Goal: Task Accomplishment & Management: Complete application form

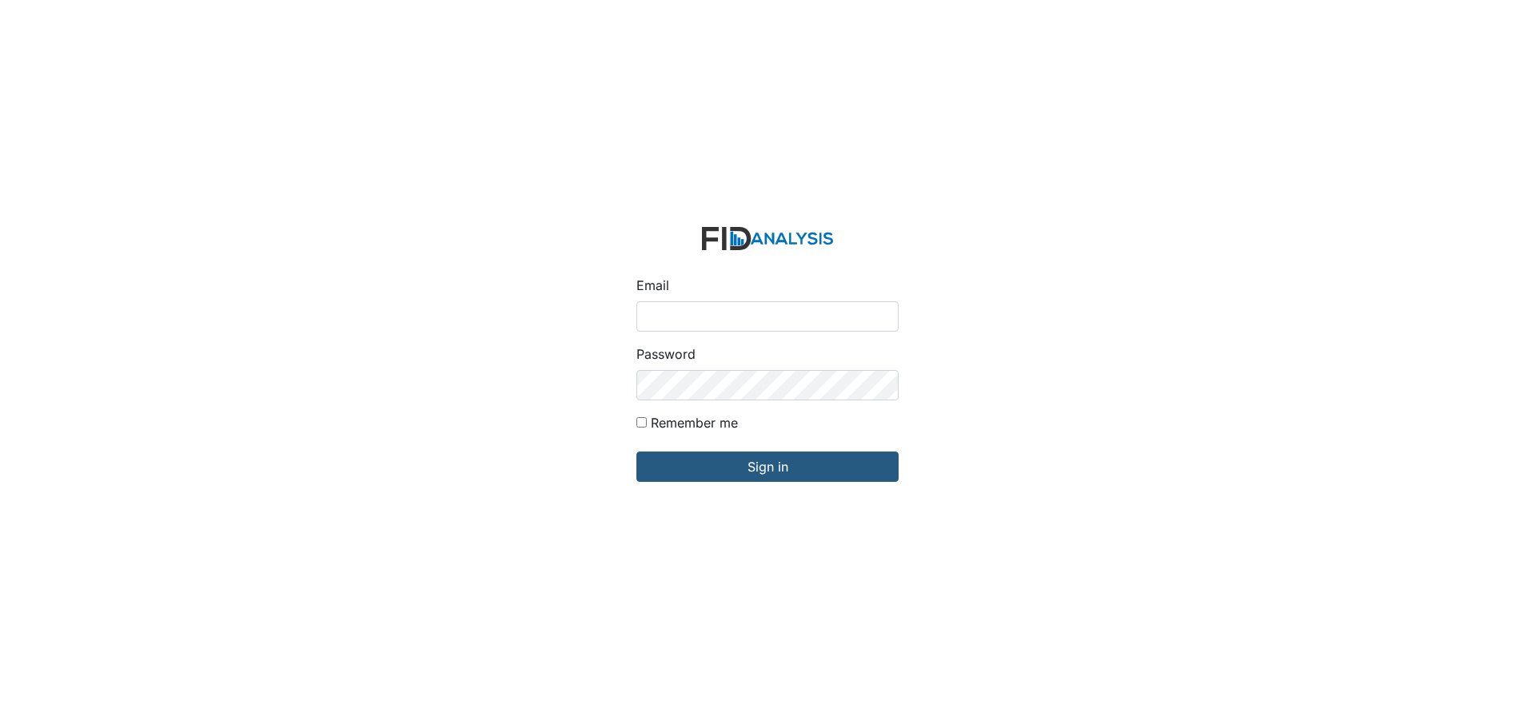
click at [684, 321] on input "Email" at bounding box center [767, 316] width 262 height 30
click at [680, 321] on input "A" at bounding box center [767, 316] width 262 height 30
type input "[EMAIL_ADDRESS][DOMAIN_NAME]"
click at [636, 452] on input "Sign in" at bounding box center [767, 467] width 262 height 30
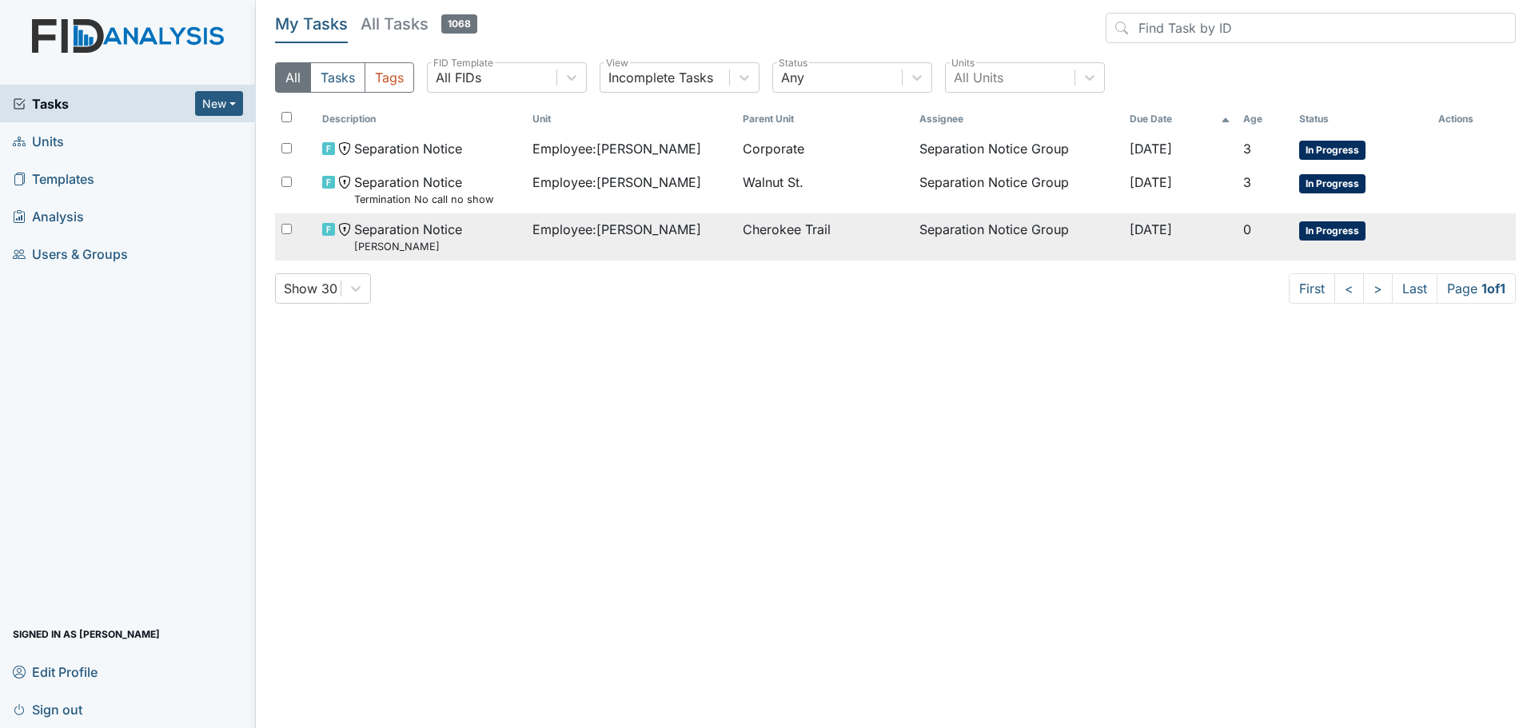
click at [579, 232] on span "Employee : [PERSON_NAME]" at bounding box center [617, 229] width 169 height 19
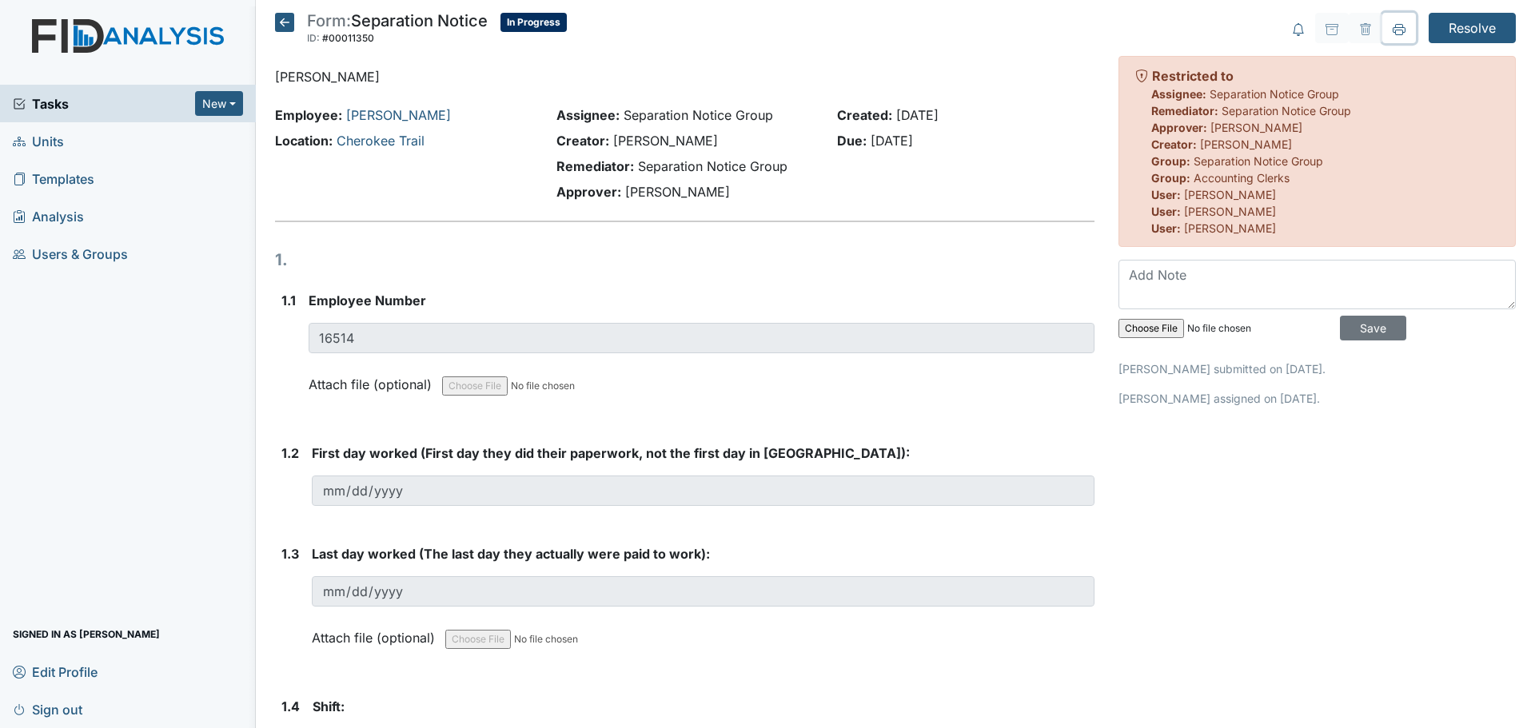
drag, startPoint x: 1389, startPoint y: 32, endPoint x: 1181, endPoint y: 616, distance: 620.4
click at [1393, 32] on icon at bounding box center [1399, 29] width 13 height 13
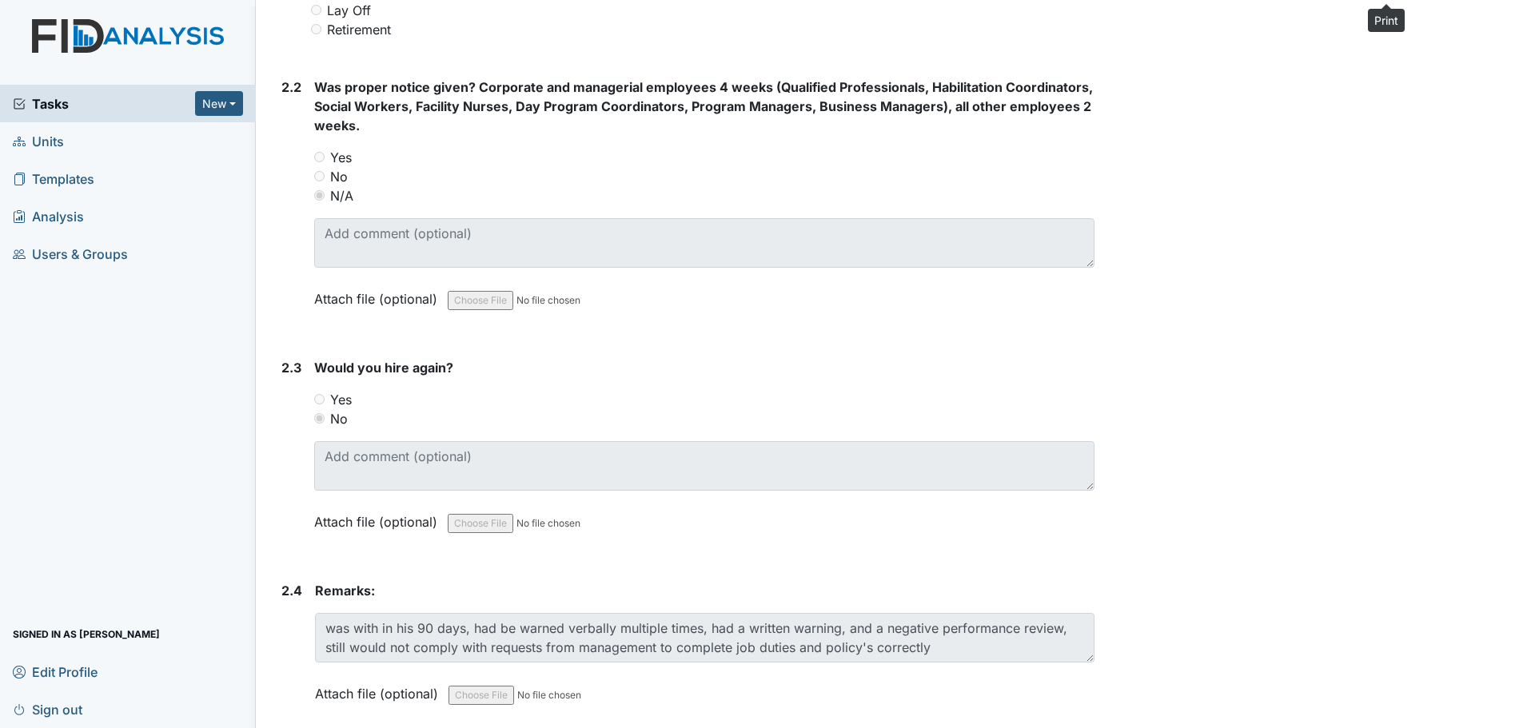
scroll to position [1142, 0]
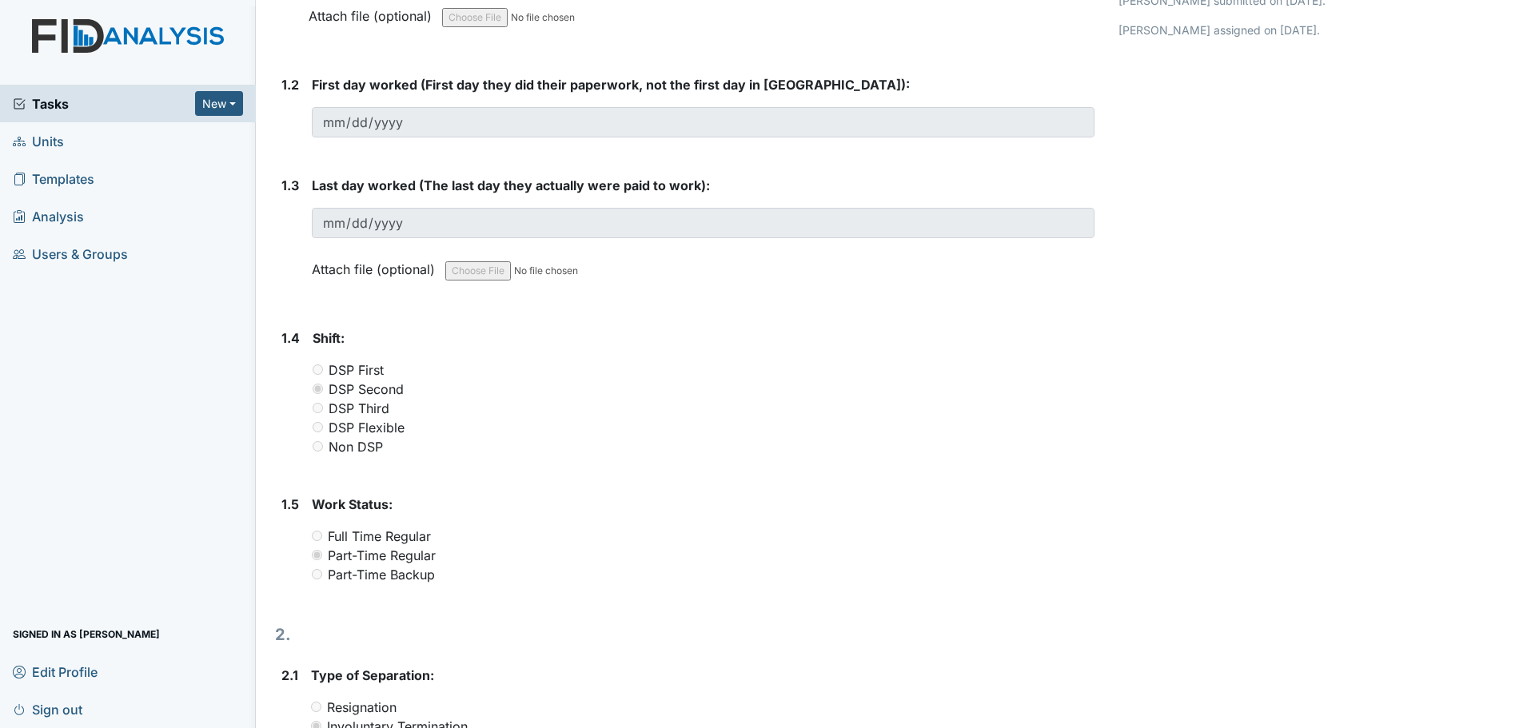
scroll to position [0, 0]
